Goal: Register for event/course

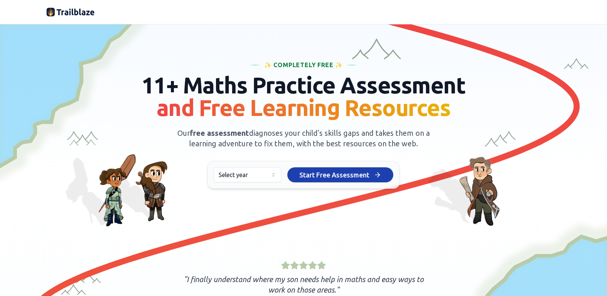
click at [266, 176] on html "We value your privacy We use cookies to enhance your browsing experience, serve…" at bounding box center [303, 148] width 607 height 296
click at [339, 171] on span "Start Free Assessment" at bounding box center [334, 175] width 70 height 11
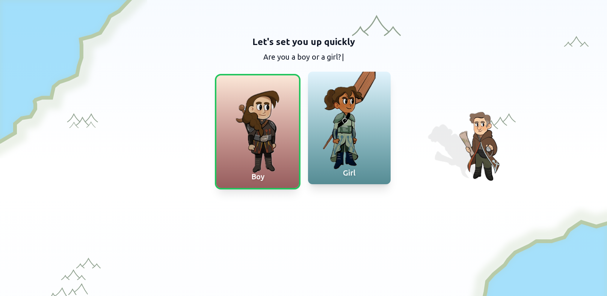
click at [350, 152] on div at bounding box center [349, 128] width 83 height 113
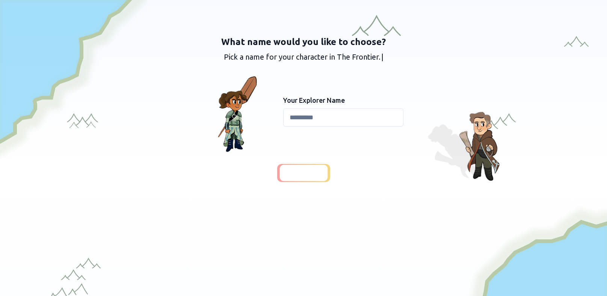
click at [317, 123] on input at bounding box center [343, 118] width 120 height 18
type input "***"
click at [300, 171] on span "Continue" at bounding box center [303, 173] width 29 height 11
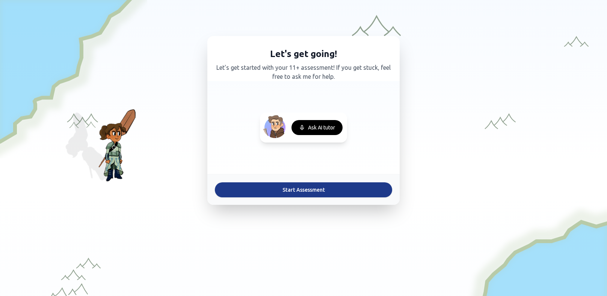
click at [291, 187] on button "Start Assessment" at bounding box center [303, 190] width 177 height 15
